Goal: Task Accomplishment & Management: Use online tool/utility

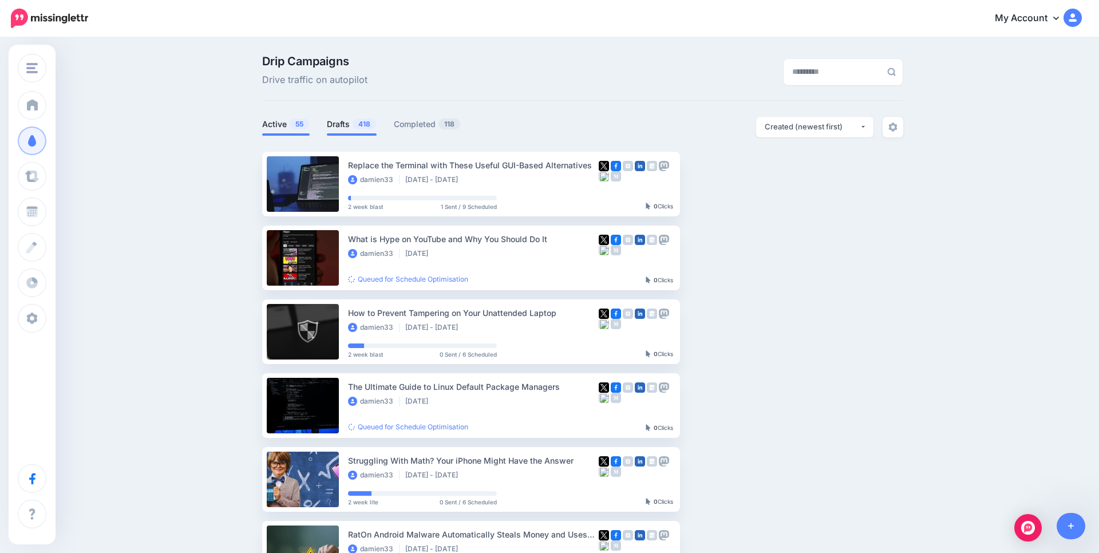
click at [351, 128] on link "Drafts 418" at bounding box center [352, 124] width 50 height 14
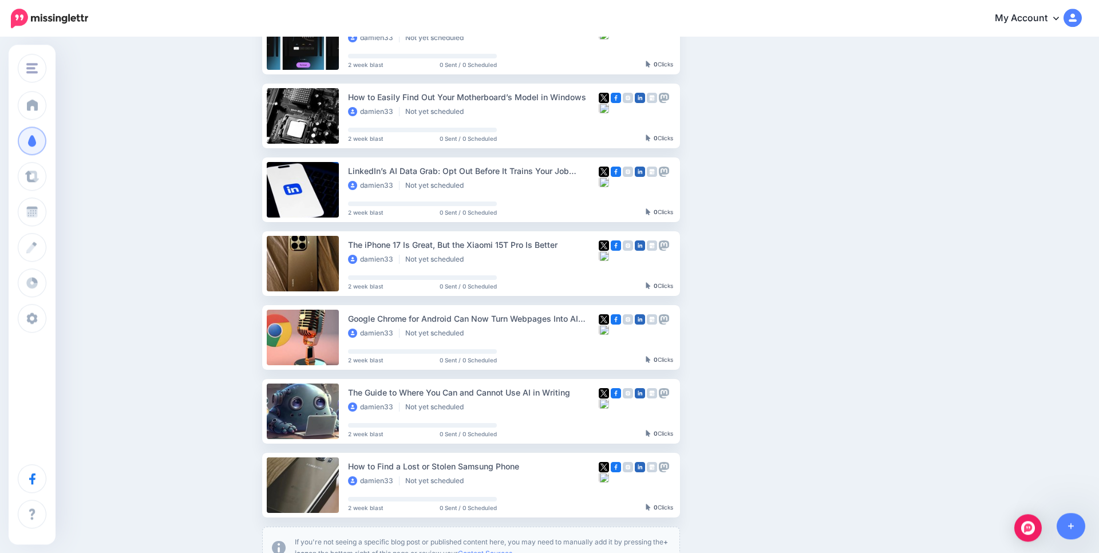
scroll to position [549, 0]
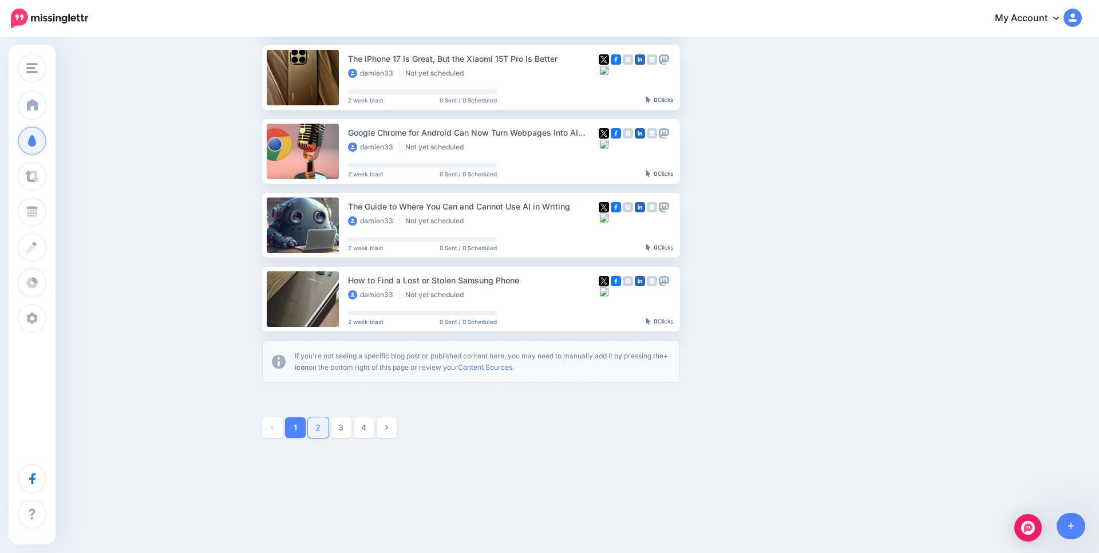
click at [315, 430] on link "2" at bounding box center [318, 427] width 21 height 21
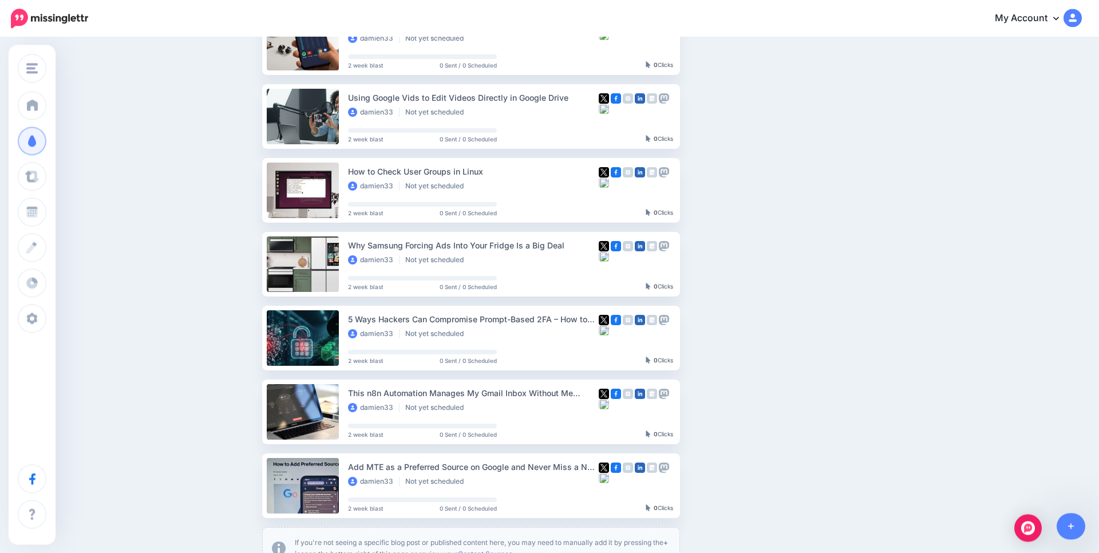
scroll to position [401, 0]
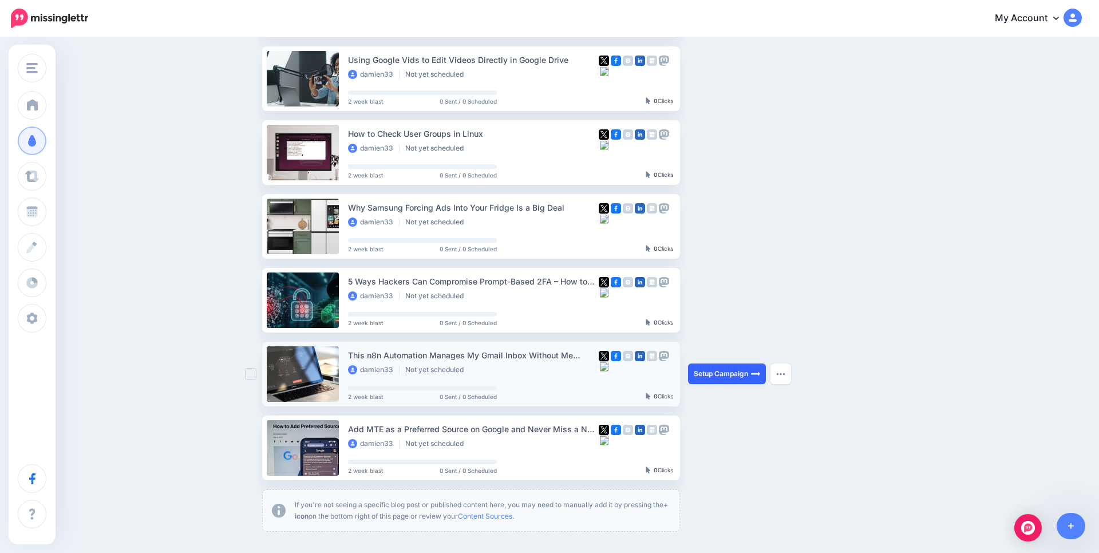
click at [712, 374] on link "Setup Campaign" at bounding box center [727, 373] width 78 height 21
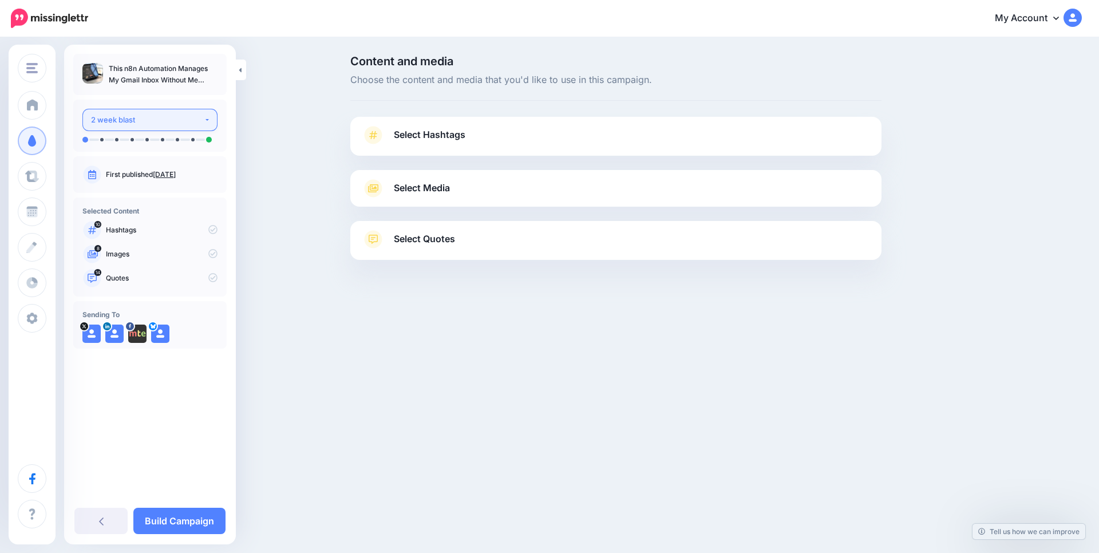
click at [165, 124] on div "2 week blast" at bounding box center [147, 119] width 113 height 13
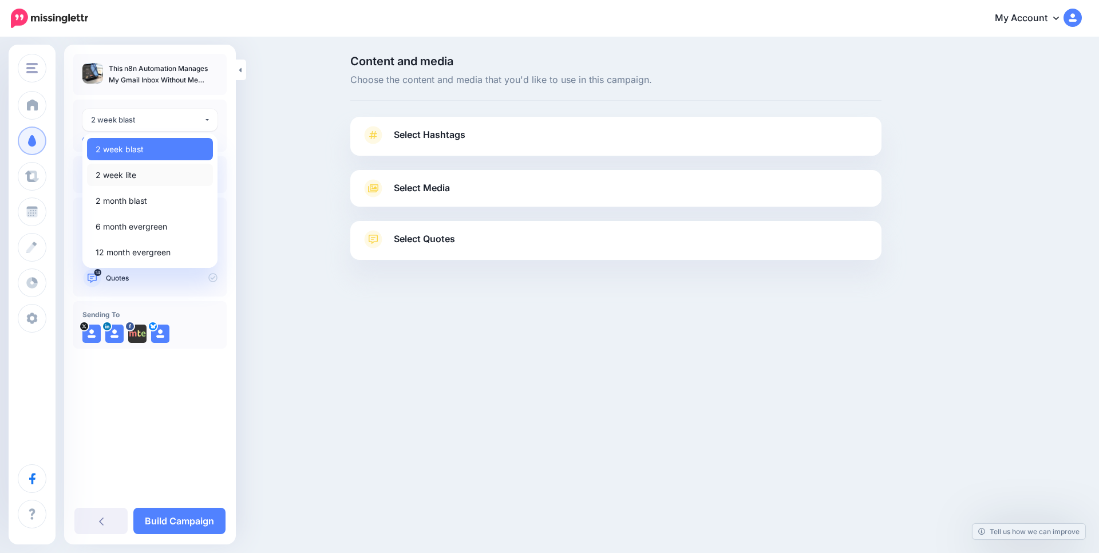
click at [133, 171] on span "2 week lite" at bounding box center [116, 175] width 41 height 14
select select "******"
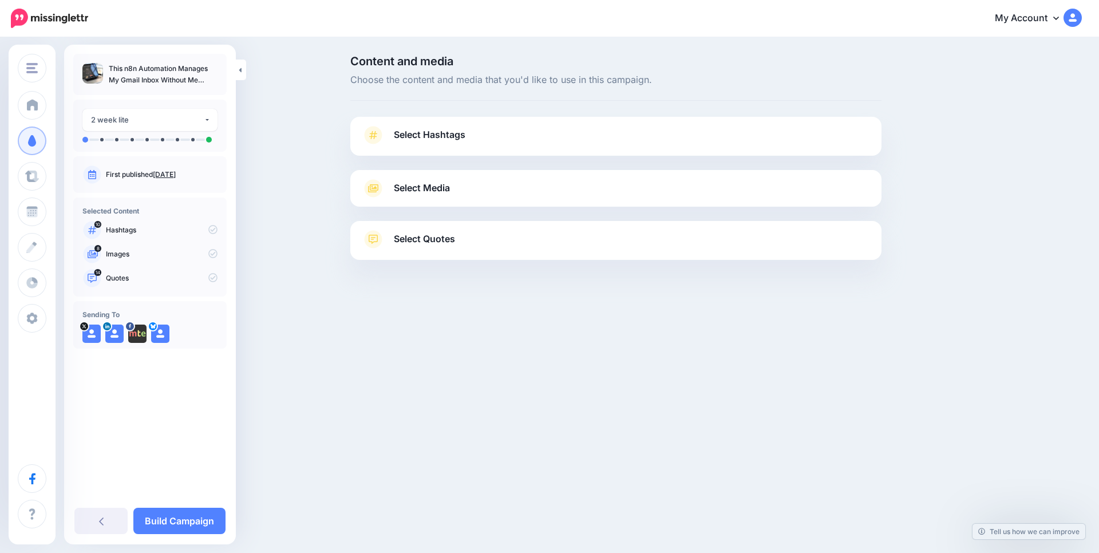
click at [416, 191] on span "Select Media" at bounding box center [422, 187] width 56 height 15
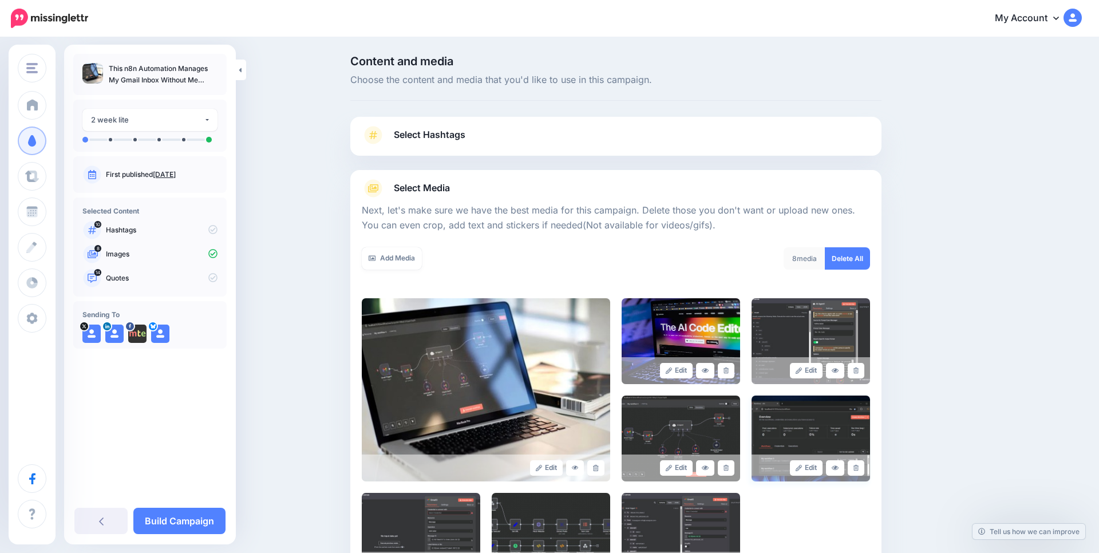
scroll to position [109, 0]
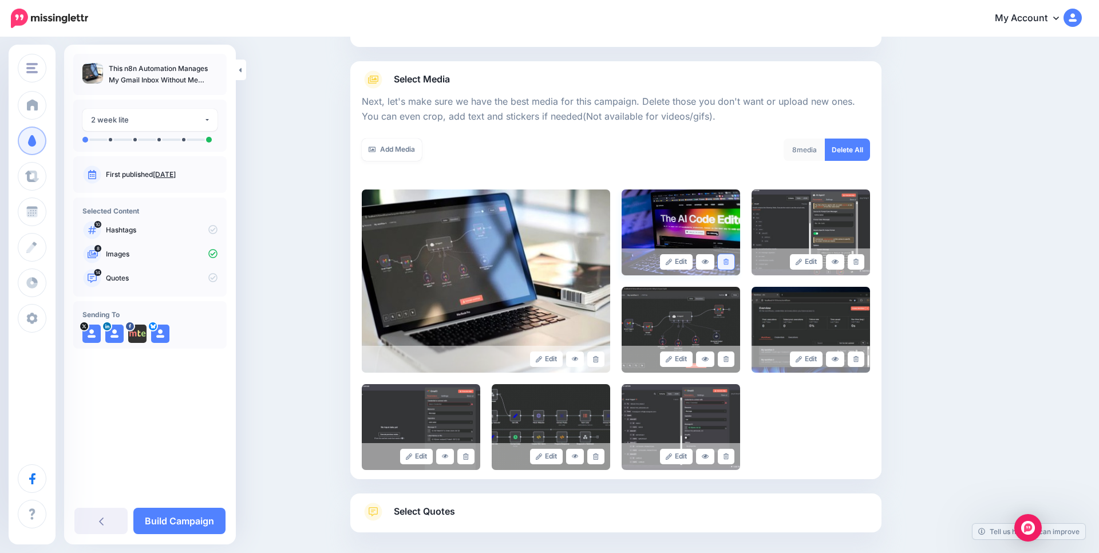
click at [728, 260] on icon at bounding box center [725, 262] width 5 height 6
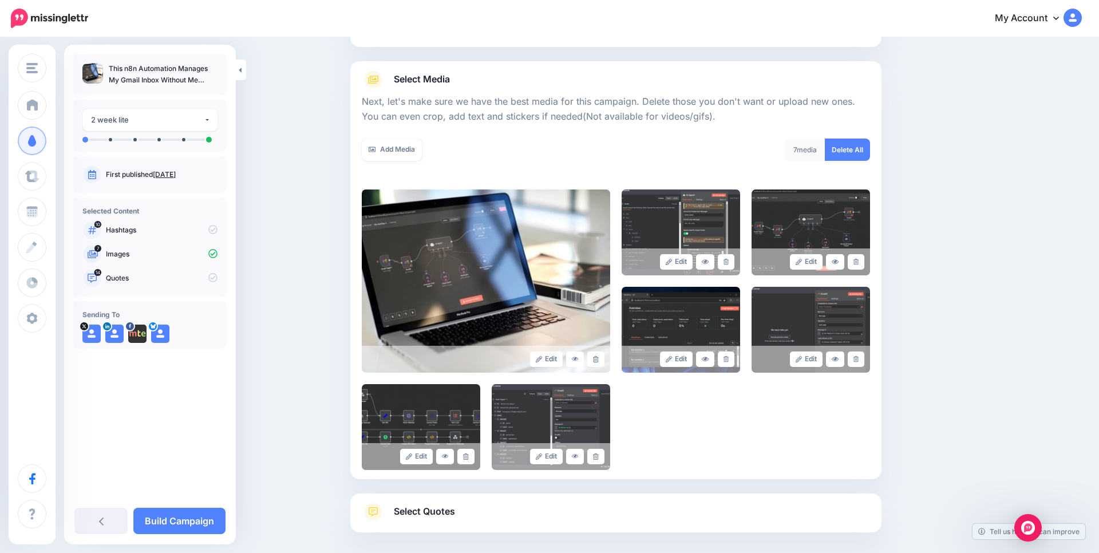
scroll to position [0, 0]
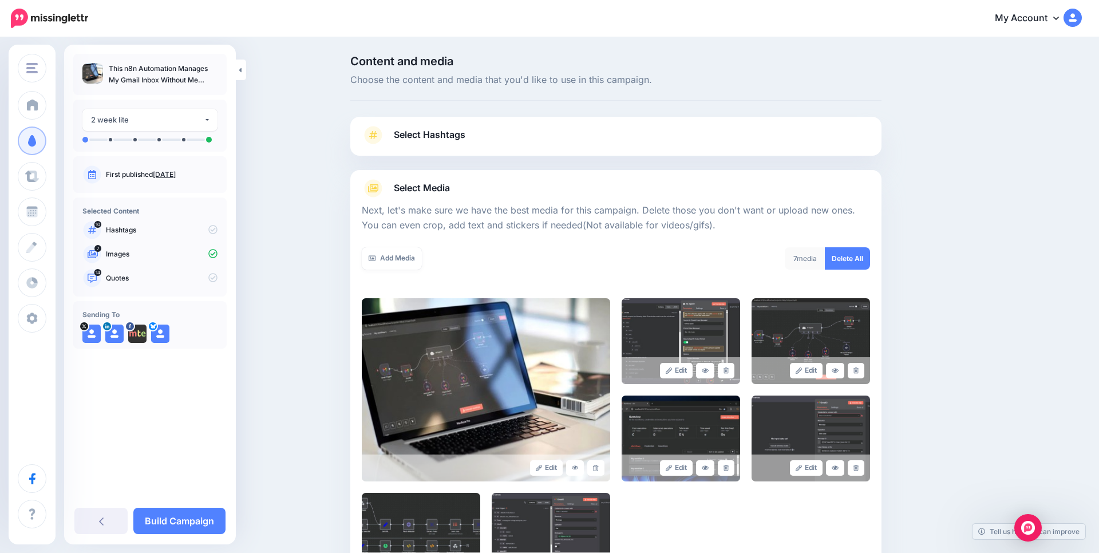
click at [604, 135] on link "Select Hashtags" at bounding box center [616, 141] width 508 height 30
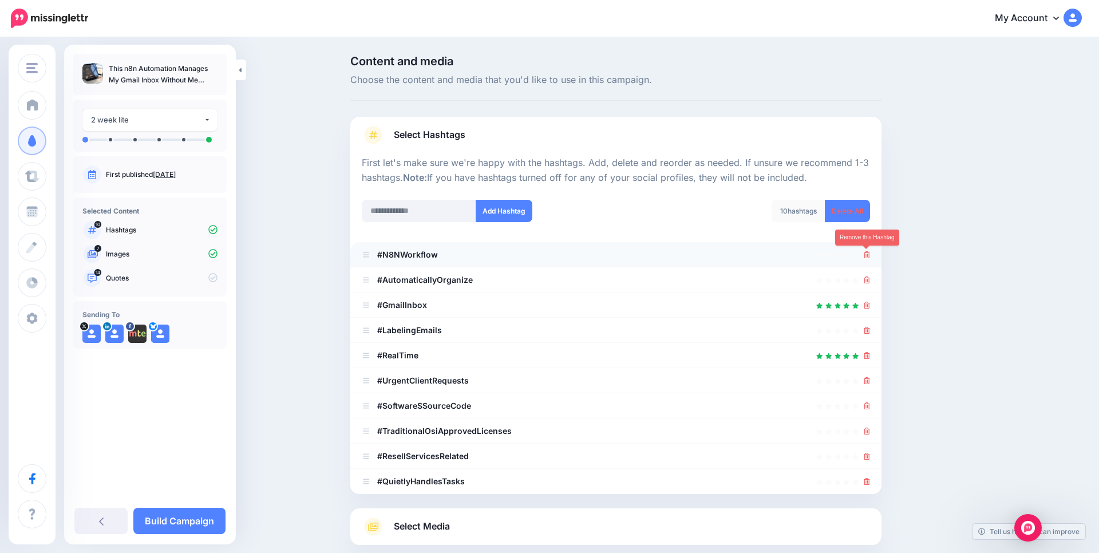
click at [866, 255] on icon at bounding box center [867, 254] width 6 height 7
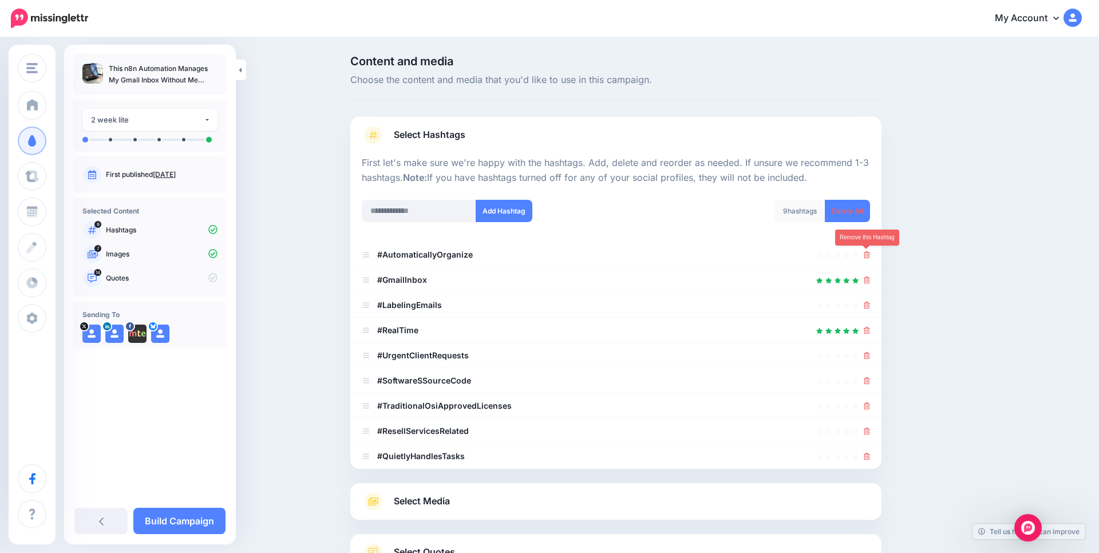
click at [866, 255] on icon at bounding box center [867, 254] width 6 height 7
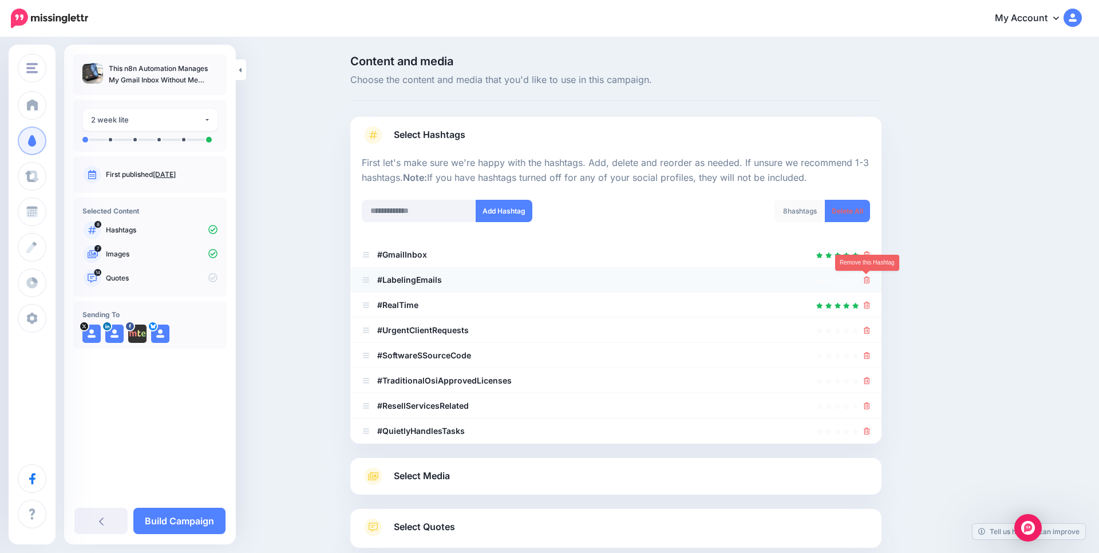
click at [867, 281] on icon at bounding box center [867, 279] width 6 height 7
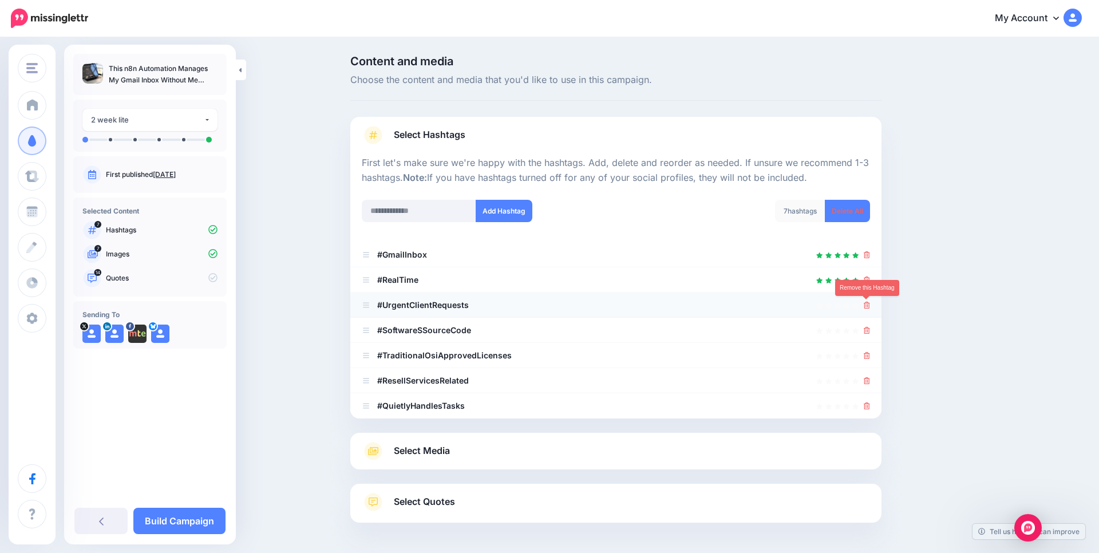
click at [866, 308] on icon at bounding box center [867, 305] width 6 height 7
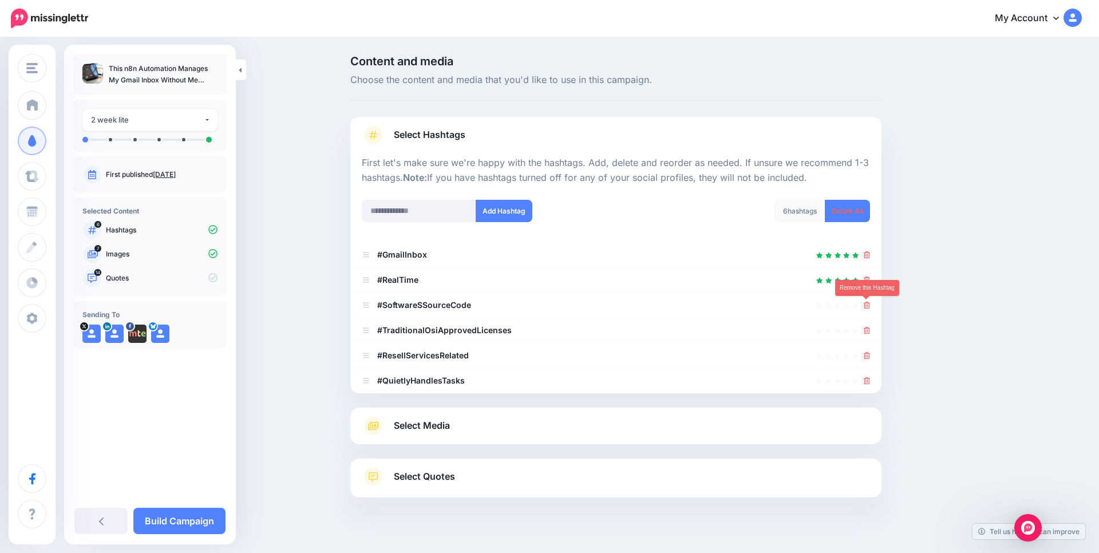
click at [866, 308] on icon at bounding box center [867, 305] width 6 height 7
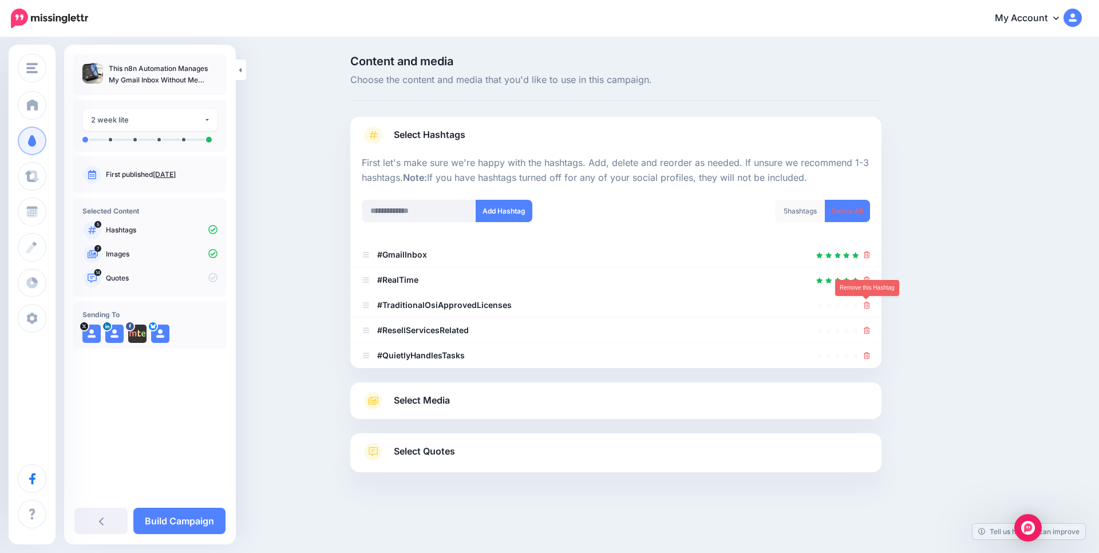
click at [866, 308] on icon at bounding box center [867, 305] width 6 height 7
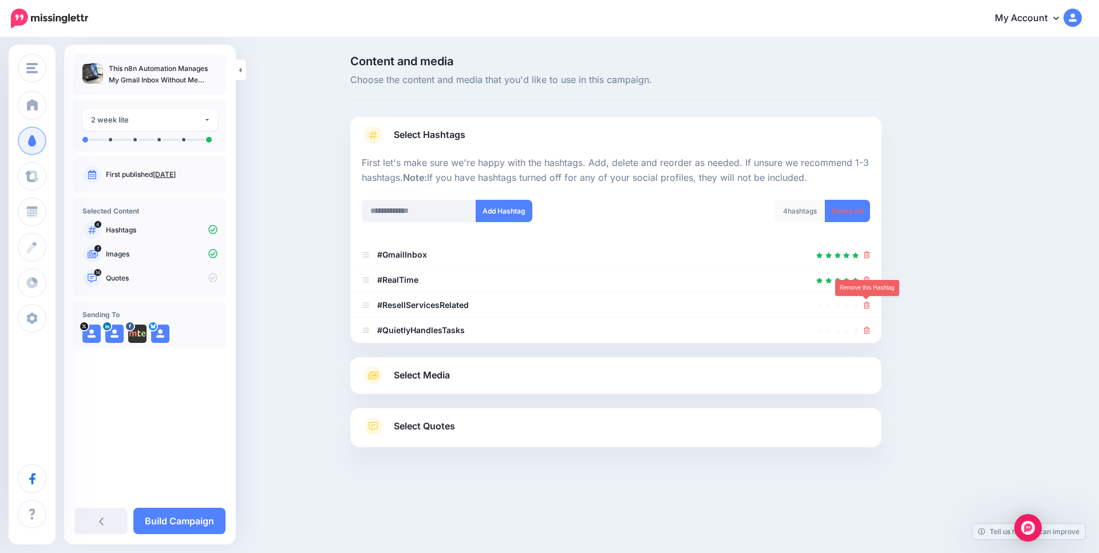
click at [866, 308] on icon at bounding box center [867, 305] width 6 height 7
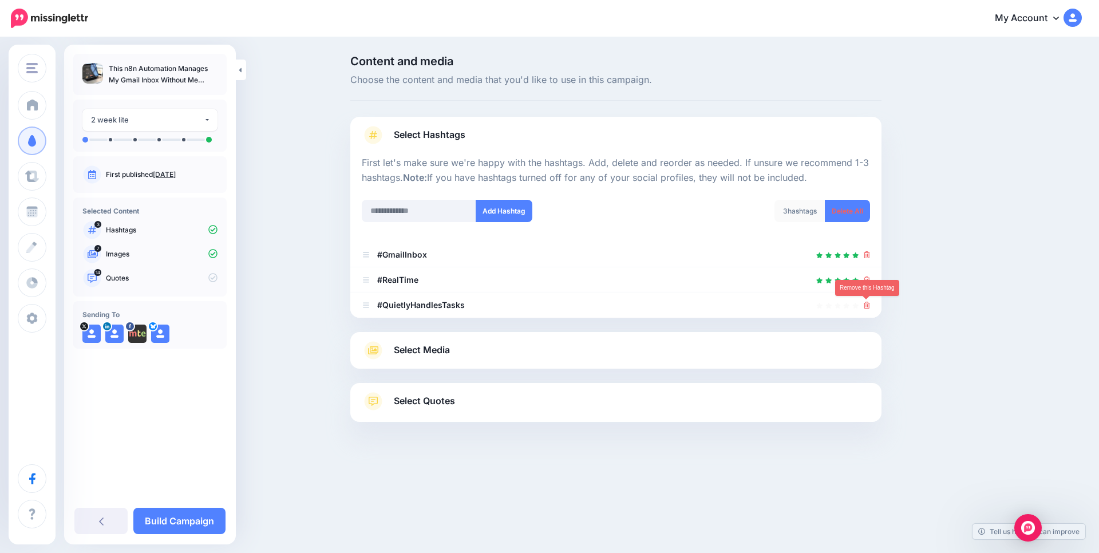
click at [866, 308] on icon at bounding box center [867, 305] width 6 height 7
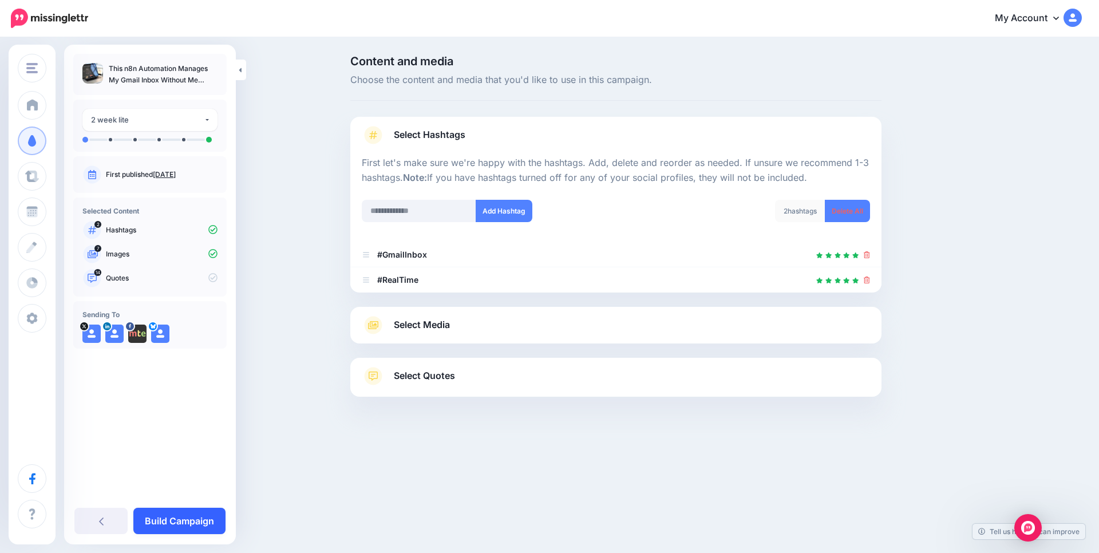
click at [186, 518] on link "Build Campaign" at bounding box center [179, 521] width 92 height 26
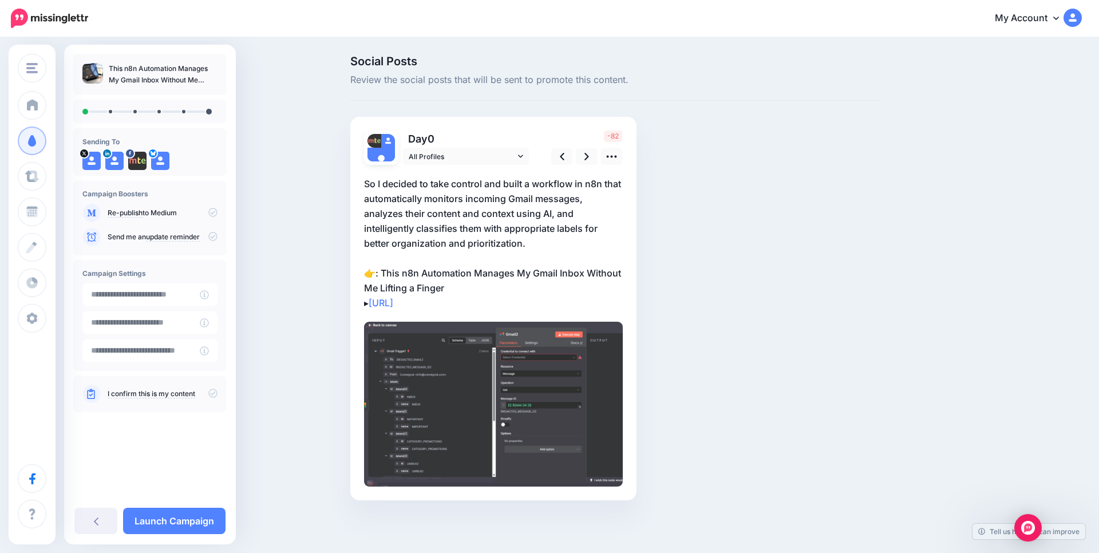
click at [439, 190] on p "So I decided to take control and built a workflow in n8n that automatically mon…" at bounding box center [493, 243] width 259 height 134
click at [0, 0] on textarea "**********" at bounding box center [0, 0] width 0 height 0
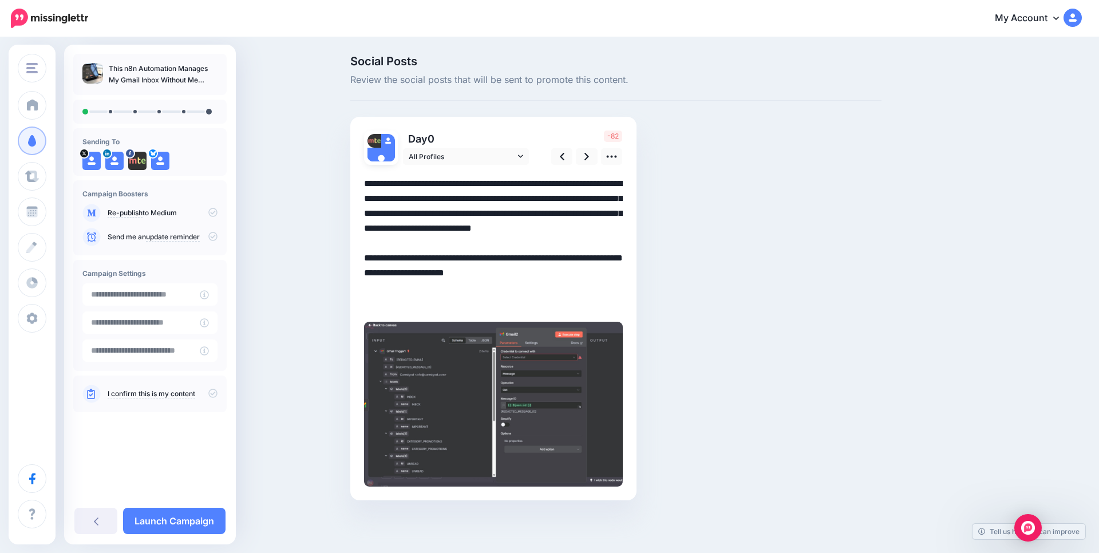
click at [439, 190] on textarea "**********" at bounding box center [493, 243] width 259 height 134
paste textarea
click at [379, 183] on textarea "**********" at bounding box center [493, 243] width 259 height 134
click at [492, 184] on textarea "**********" at bounding box center [493, 243] width 259 height 134
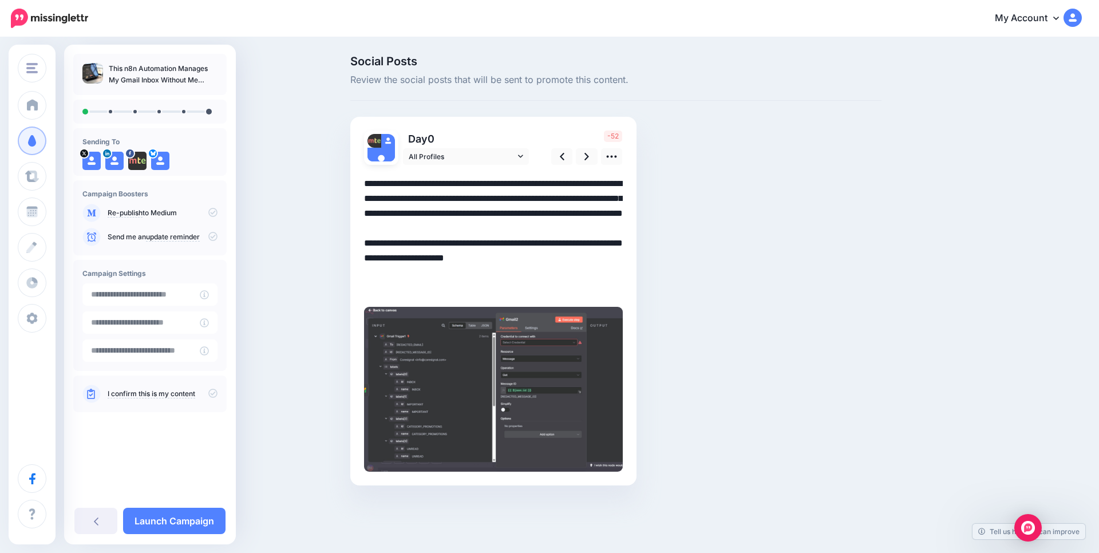
click at [587, 196] on textarea "**********" at bounding box center [493, 235] width 259 height 119
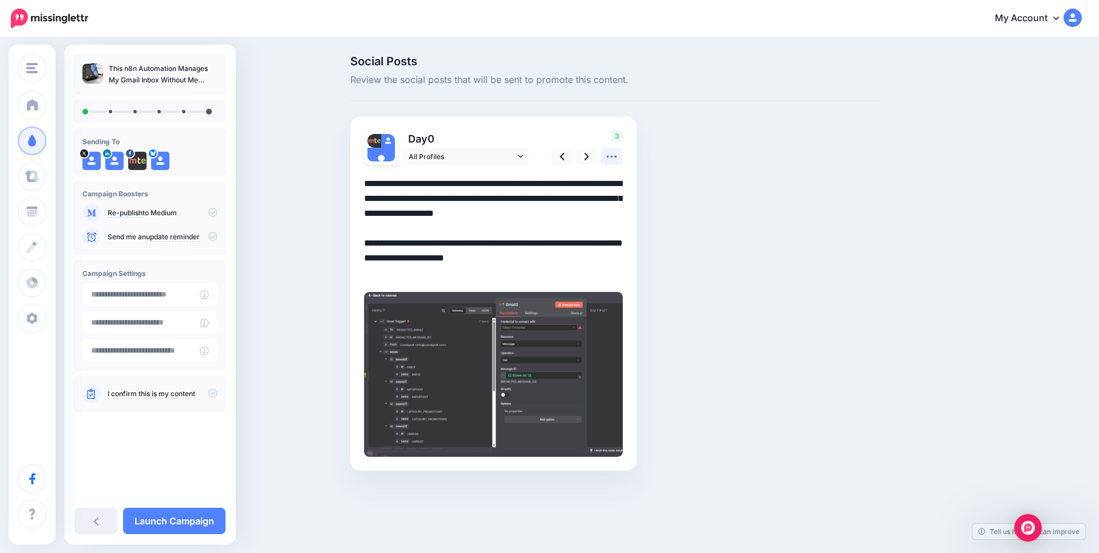
type textarea "**********"
click at [612, 159] on icon at bounding box center [611, 157] width 12 height 12
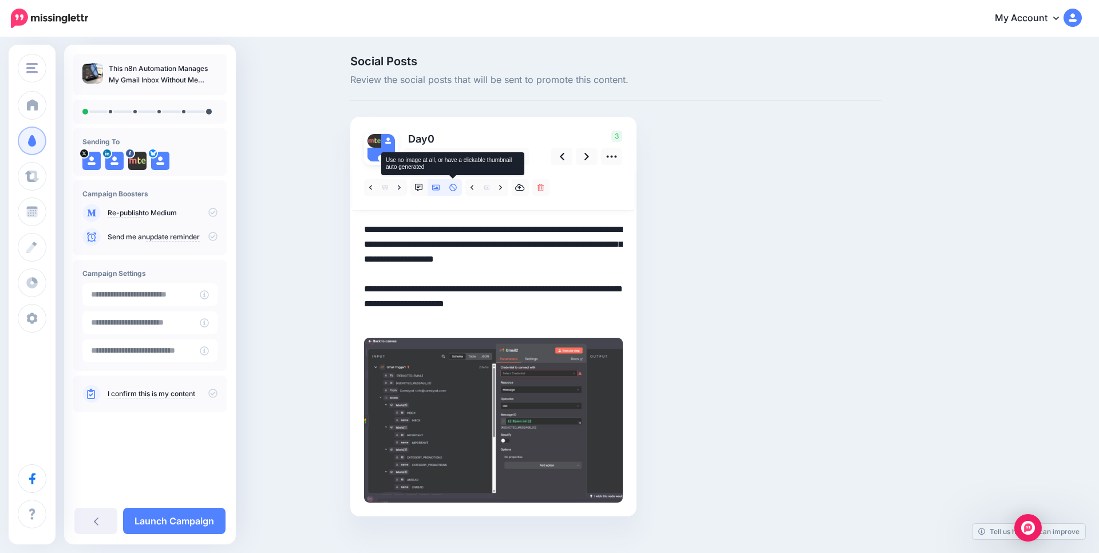
click at [449, 185] on icon at bounding box center [453, 188] width 8 height 8
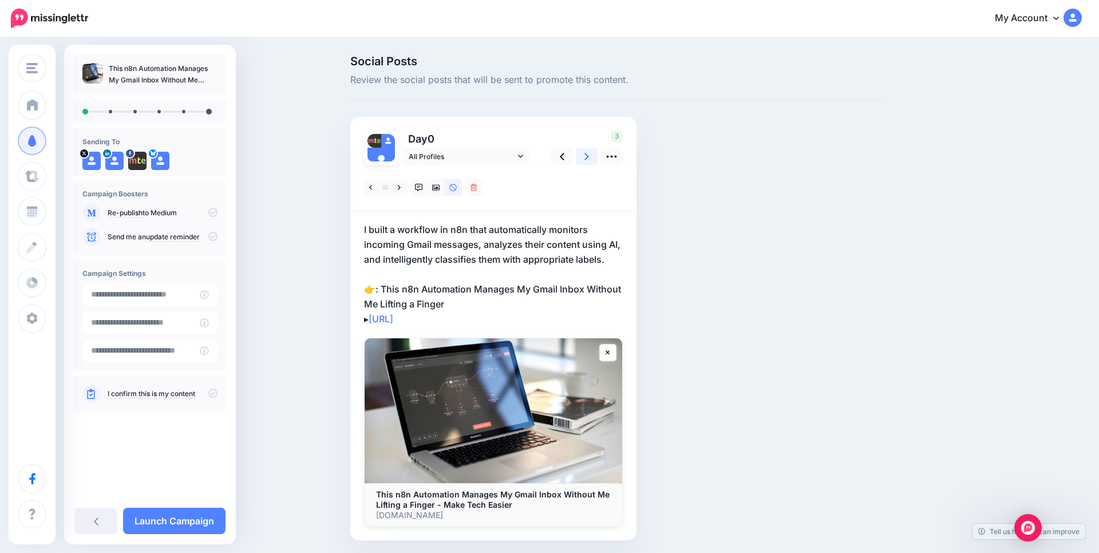
click at [585, 155] on icon at bounding box center [586, 156] width 5 height 7
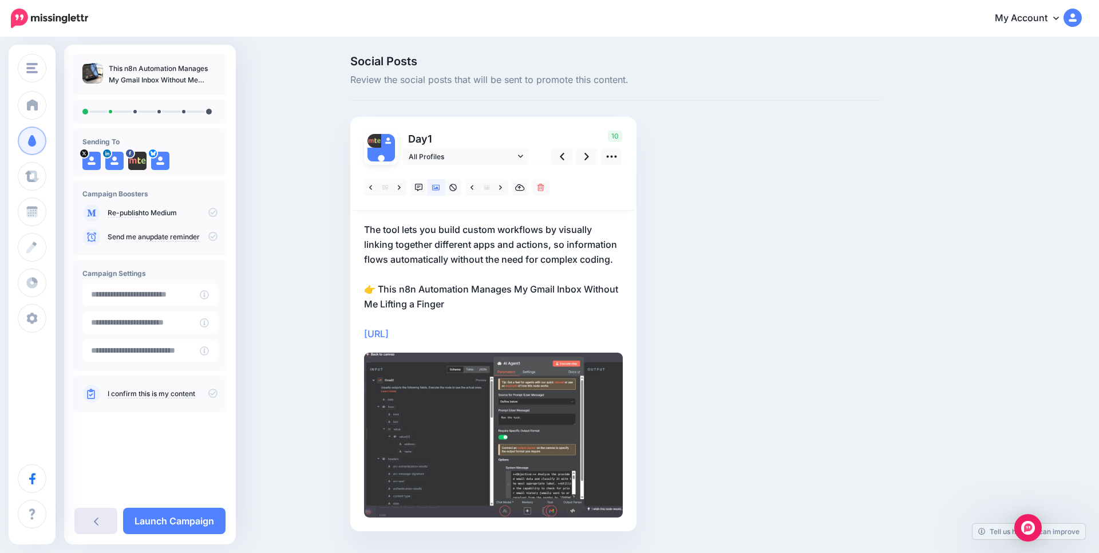
click at [106, 520] on link at bounding box center [95, 521] width 43 height 26
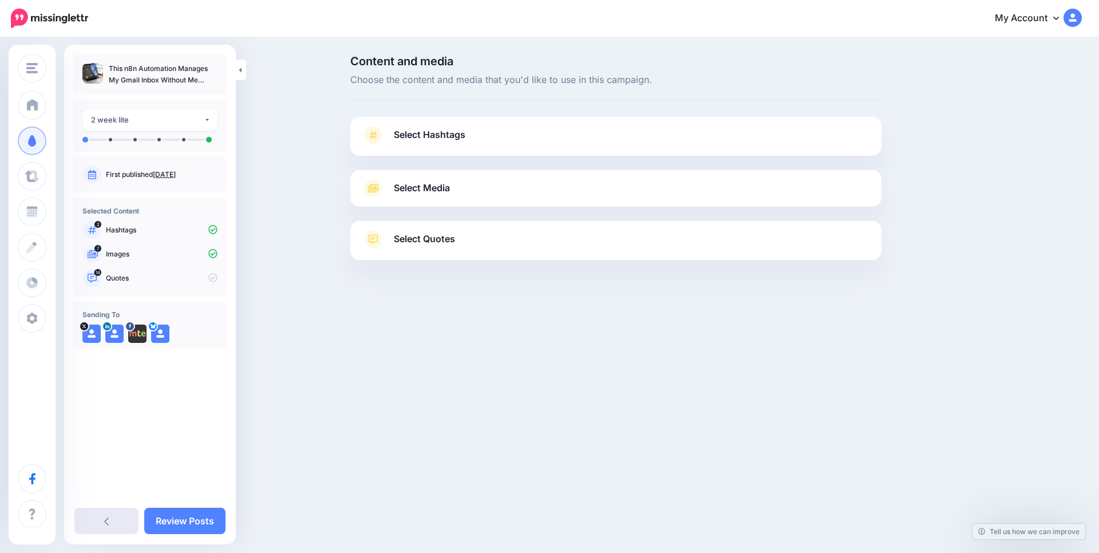
click at [106, 522] on icon at bounding box center [106, 521] width 5 height 8
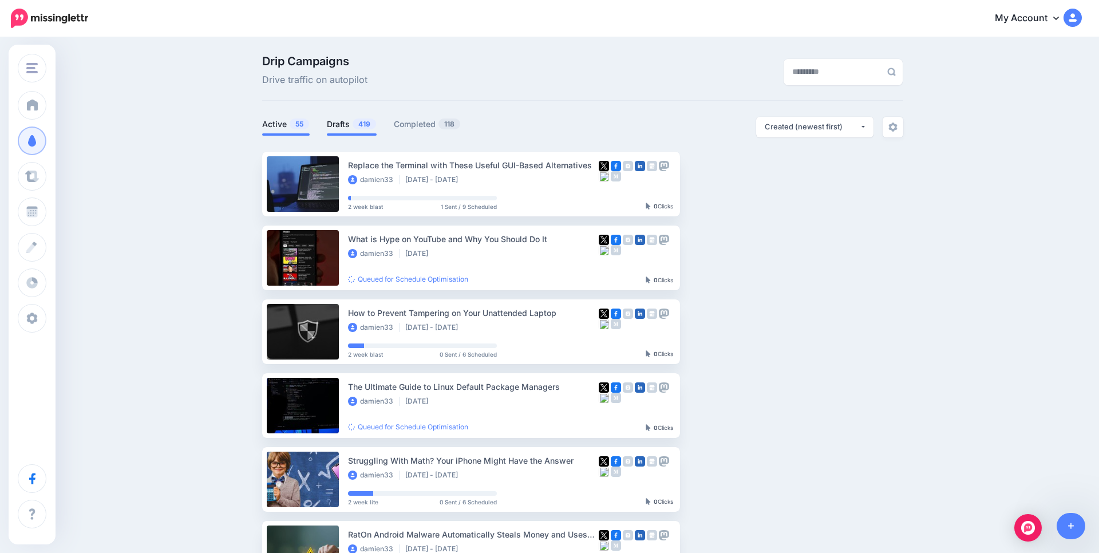
click at [352, 122] on link "Drafts 419" at bounding box center [352, 124] width 50 height 14
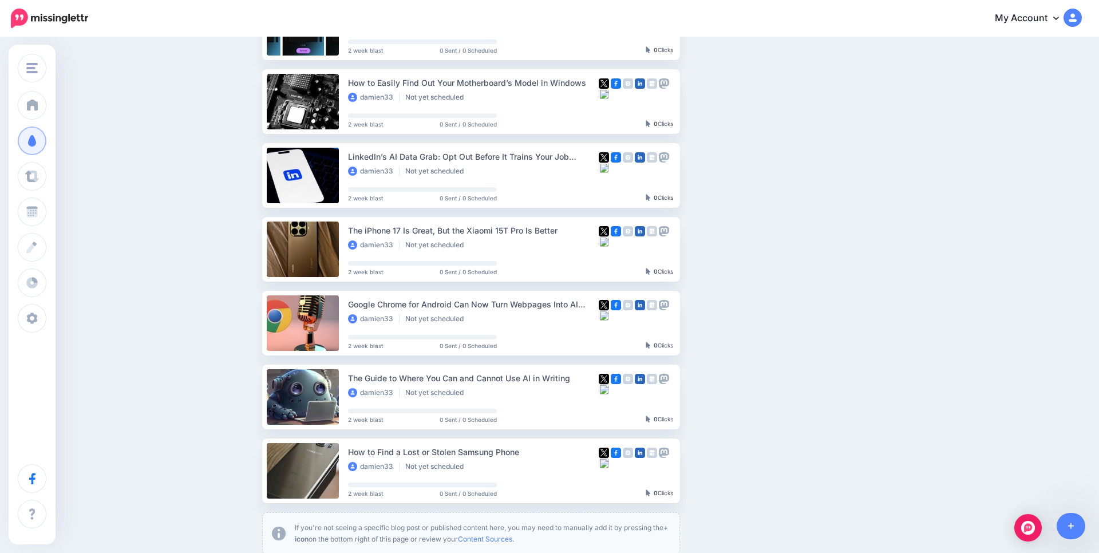
scroll to position [549, 0]
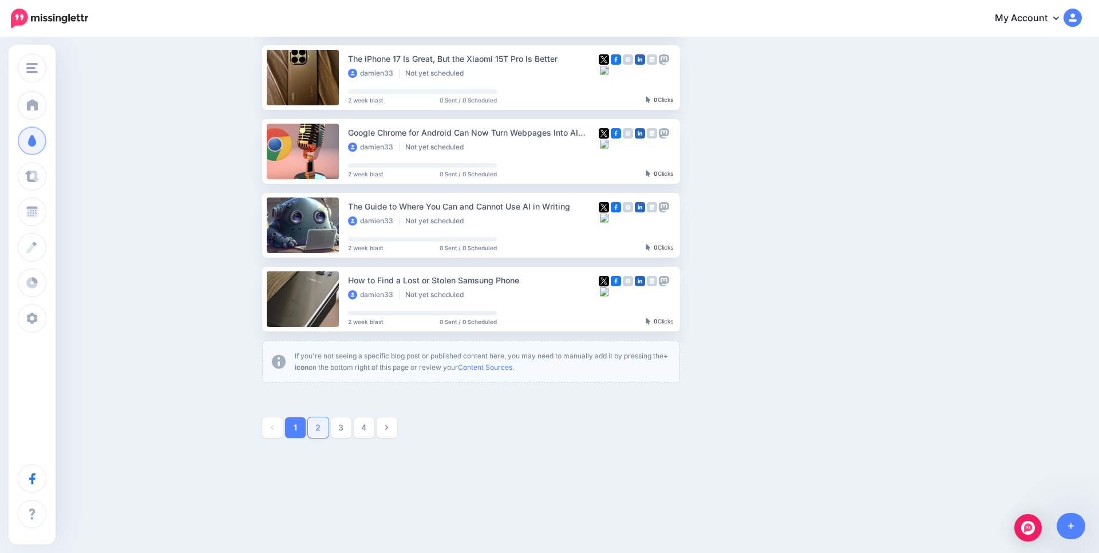
click at [318, 429] on link "2" at bounding box center [318, 427] width 21 height 21
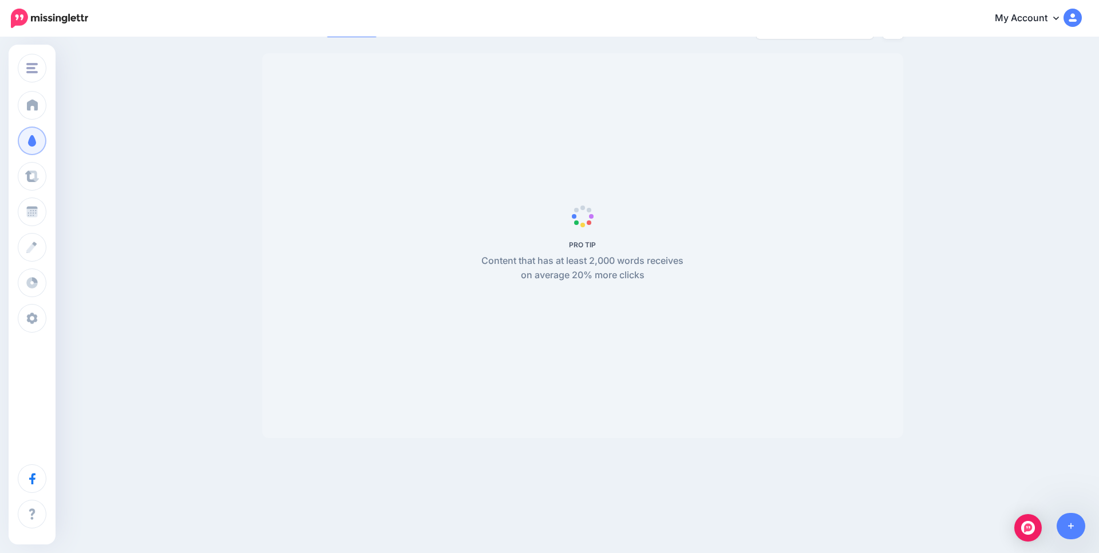
scroll to position [98, 0]
